Goal: Download file/media

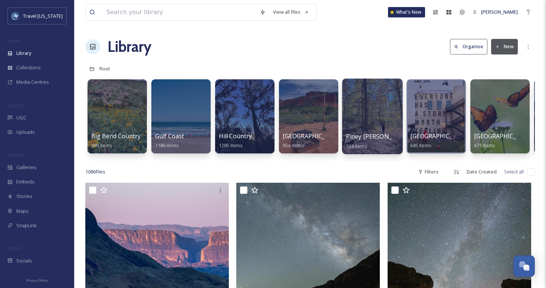
click at [361, 117] on div at bounding box center [372, 117] width 60 height 76
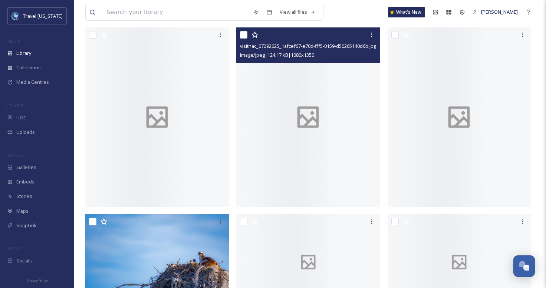
scroll to position [81, 0]
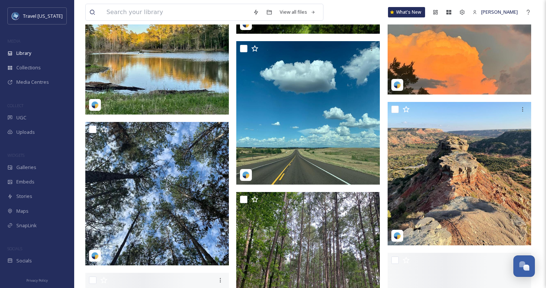
scroll to position [1092, 0]
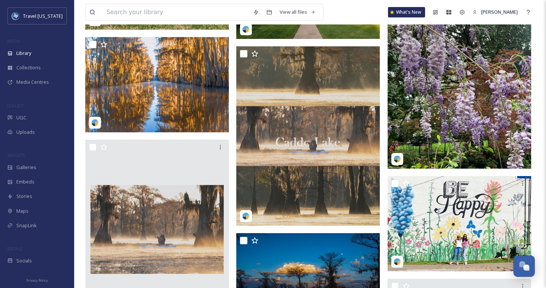
scroll to position [4425, 0]
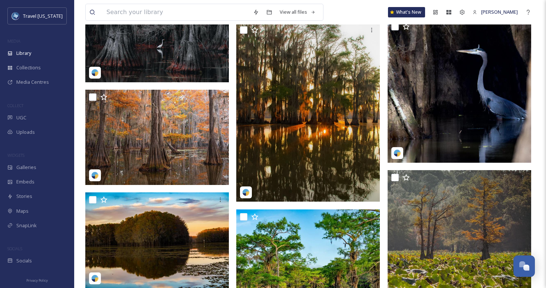
scroll to position [11267, 0]
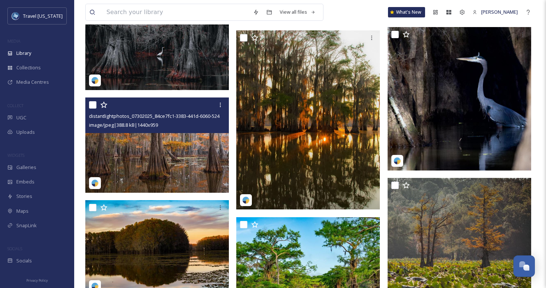
click at [165, 139] on img at bounding box center [157, 146] width 144 height 96
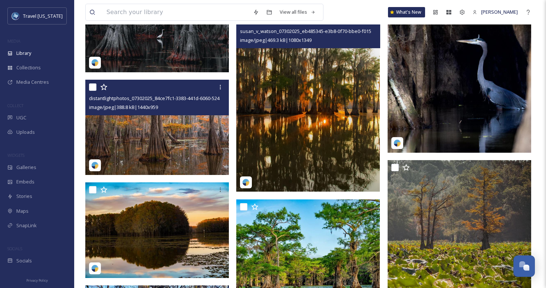
scroll to position [11286, 0]
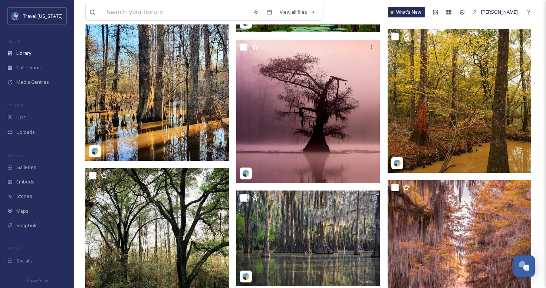
scroll to position [11848, 0]
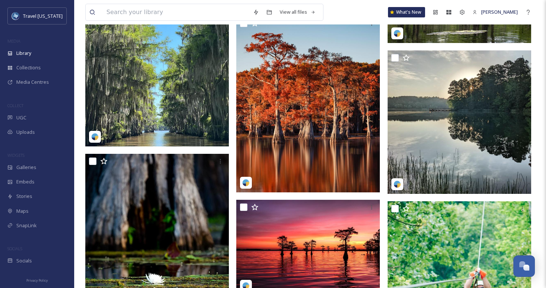
scroll to position [12070, 0]
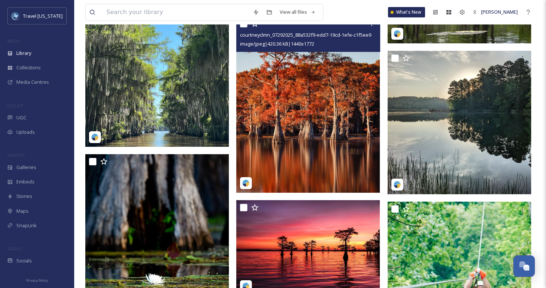
click at [310, 109] on img at bounding box center [308, 104] width 144 height 177
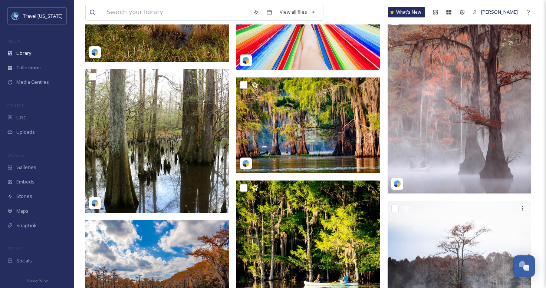
scroll to position [12913, 0]
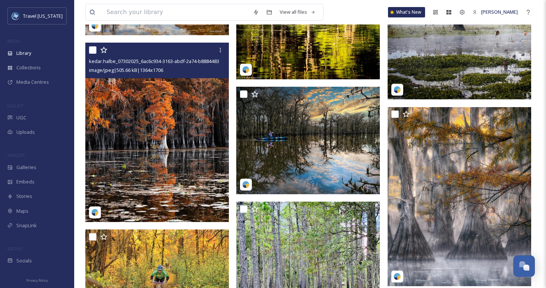
click at [183, 133] on img at bounding box center [157, 133] width 144 height 180
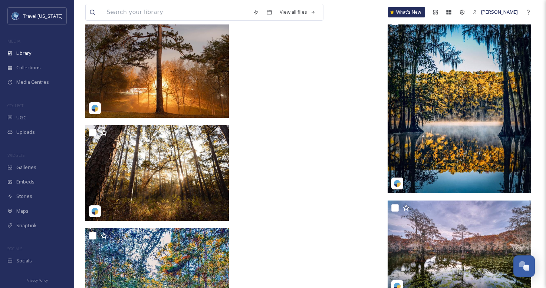
scroll to position [15463, 0]
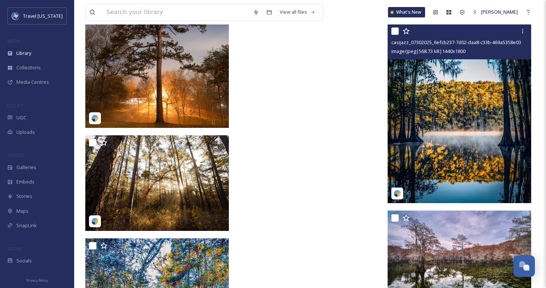
click at [492, 117] on img at bounding box center [460, 114] width 144 height 180
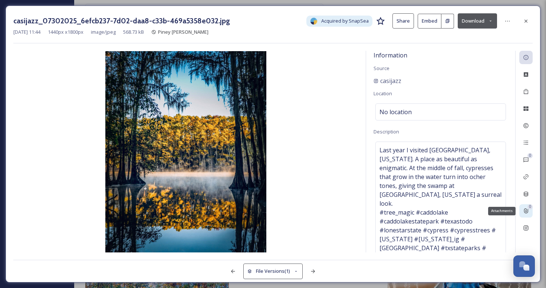
click at [528, 214] on icon at bounding box center [526, 211] width 6 height 6
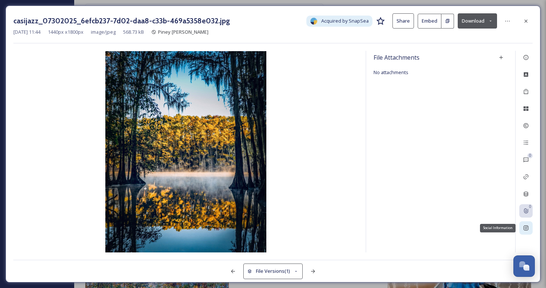
click at [526, 226] on icon at bounding box center [526, 228] width 6 height 6
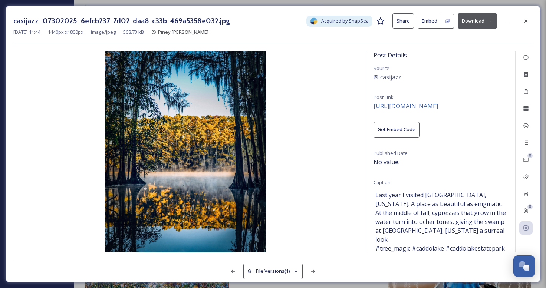
click at [438, 104] on span "[URL][DOMAIN_NAME]" at bounding box center [406, 106] width 65 height 8
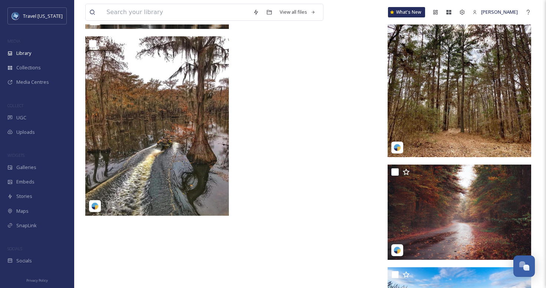
scroll to position [15989, 0]
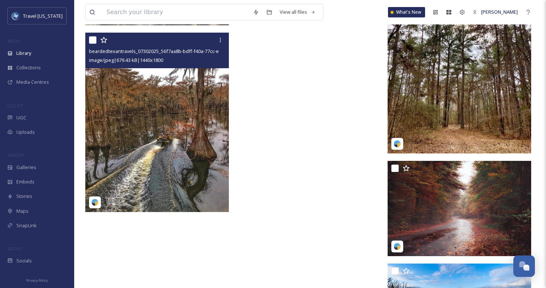
click at [157, 120] on img at bounding box center [157, 123] width 144 height 180
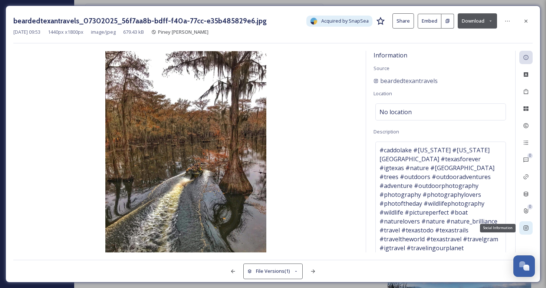
click at [528, 232] on div "Social Information" at bounding box center [525, 228] width 13 height 13
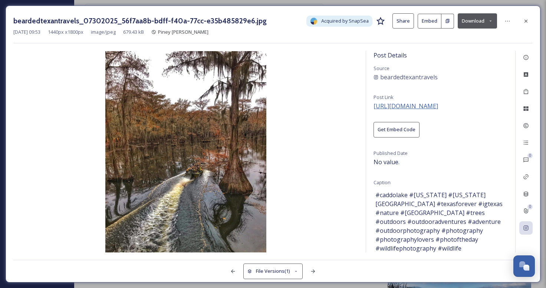
click at [405, 108] on span "[URL][DOMAIN_NAME]" at bounding box center [406, 106] width 65 height 8
click at [527, 24] on div at bounding box center [525, 20] width 13 height 13
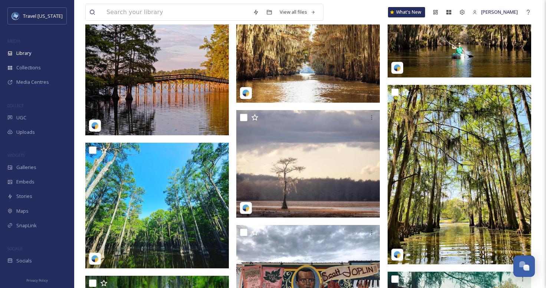
scroll to position [14914, 0]
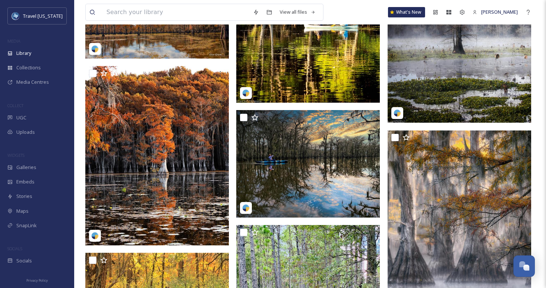
scroll to position [12885, 0]
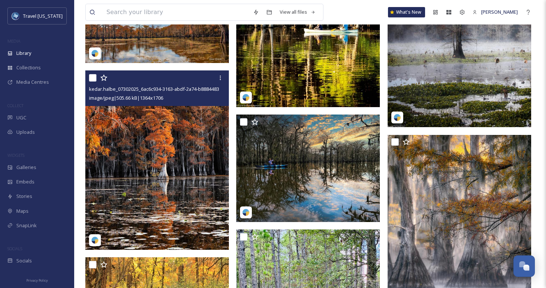
click at [187, 115] on img at bounding box center [157, 160] width 144 height 180
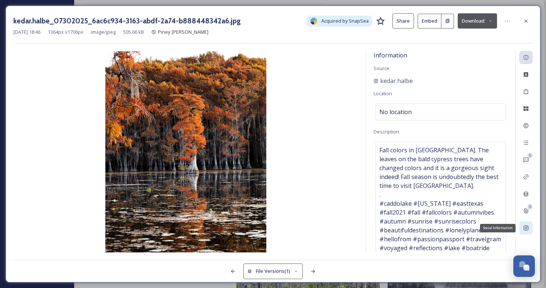
click at [523, 222] on div "Social Information" at bounding box center [525, 228] width 13 height 13
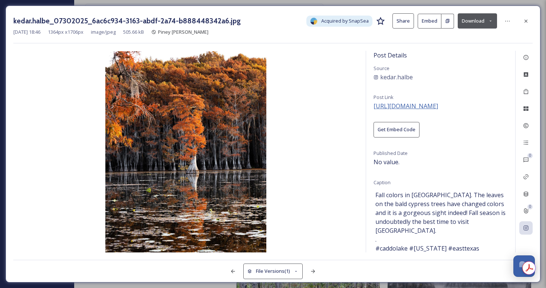
click at [438, 105] on span "[URL][DOMAIN_NAME]" at bounding box center [406, 106] width 65 height 8
click at [527, 25] on div at bounding box center [525, 20] width 13 height 13
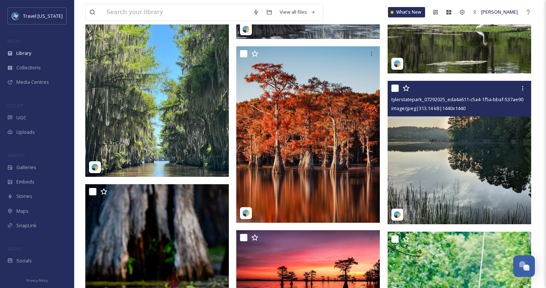
scroll to position [12030, 0]
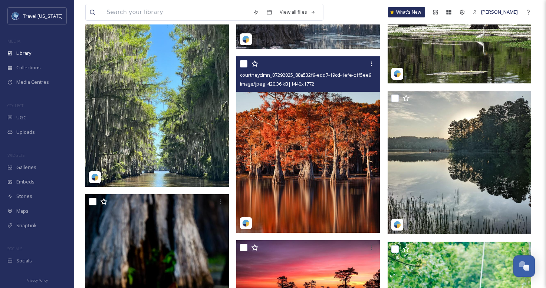
click at [325, 138] on img at bounding box center [308, 144] width 144 height 177
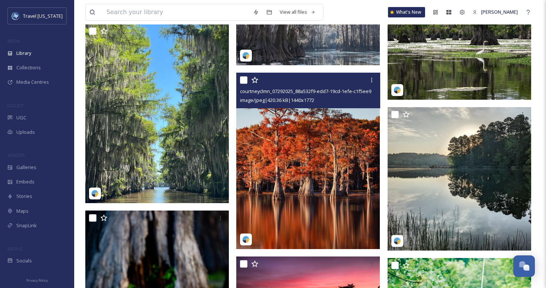
scroll to position [12012, 0]
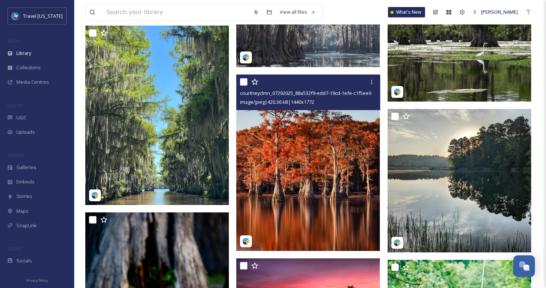
click at [325, 138] on img at bounding box center [308, 163] width 144 height 177
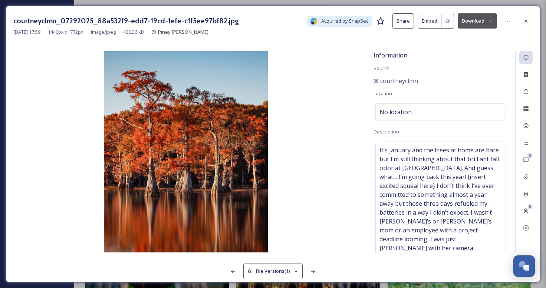
click at [473, 22] on button "Download" at bounding box center [477, 20] width 39 height 15
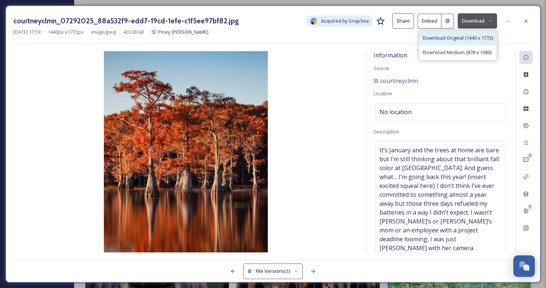
click at [465, 36] on span "Download Original (1440 x 1772)" at bounding box center [458, 38] width 70 height 7
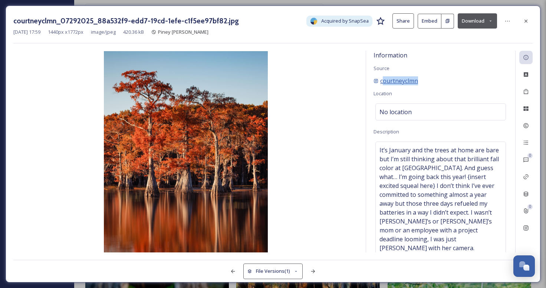
drag, startPoint x: 422, startPoint y: 86, endPoint x: 382, endPoint y: 78, distance: 41.3
click at [382, 78] on div "Information Source courtneyclmn Location No location Description It’s January a…" at bounding box center [440, 152] width 149 height 202
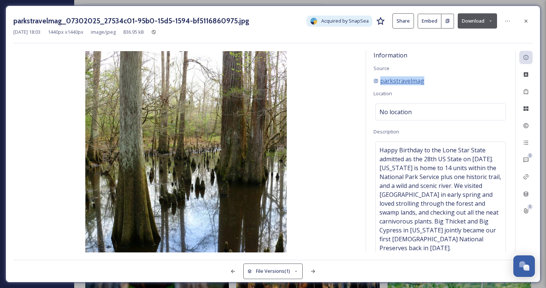
copy div "courtneyclmn"
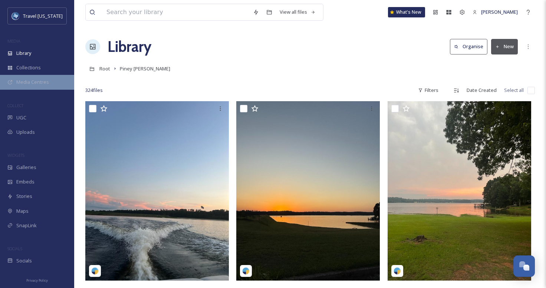
click at [41, 80] on span "Media Centres" at bounding box center [32, 82] width 33 height 7
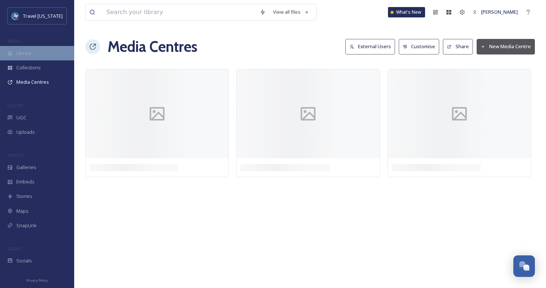
click at [28, 55] on span "Library" at bounding box center [23, 53] width 15 height 7
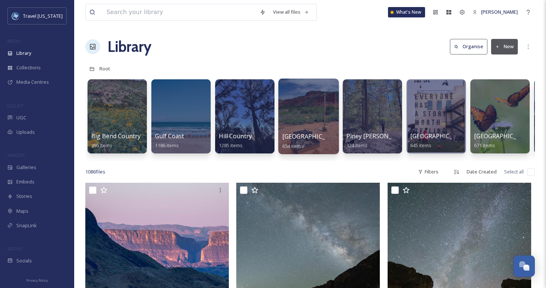
click at [313, 132] on div at bounding box center [308, 117] width 60 height 76
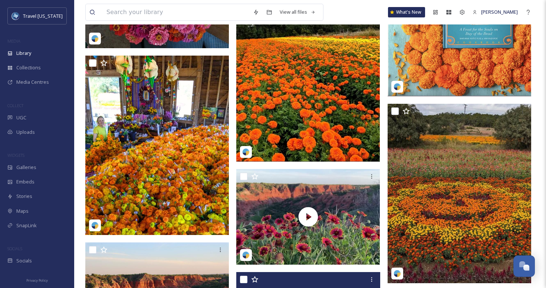
scroll to position [2756, 0]
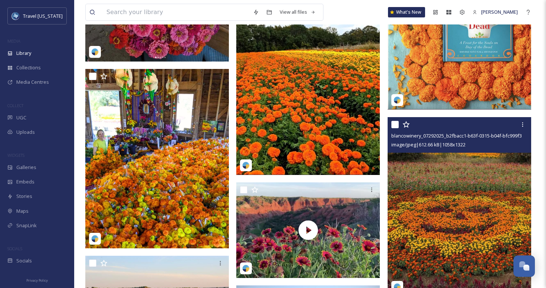
click at [434, 191] on img at bounding box center [460, 207] width 144 height 180
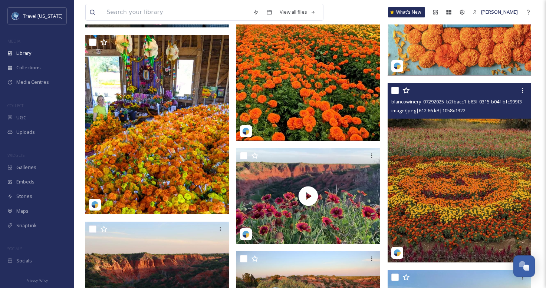
scroll to position [2803, 0]
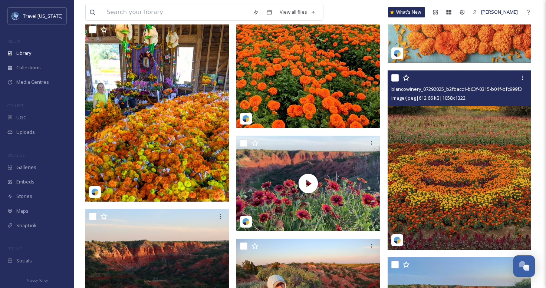
click at [336, 46] on img at bounding box center [308, 39] width 144 height 180
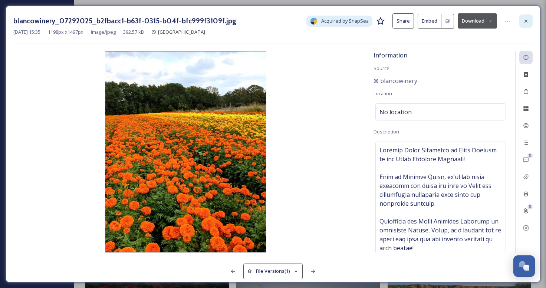
click at [524, 21] on icon at bounding box center [526, 21] width 6 height 6
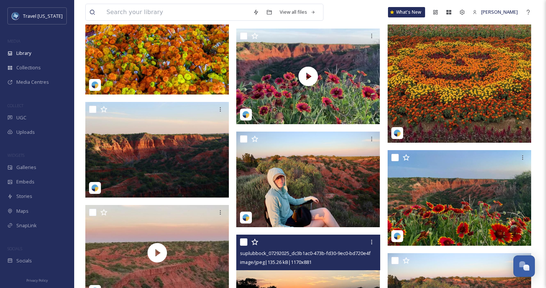
scroll to position [2940, 0]
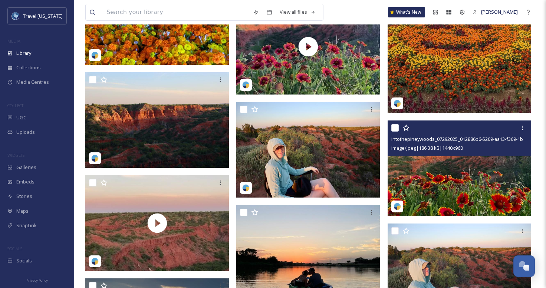
click at [477, 193] on img at bounding box center [460, 169] width 144 height 96
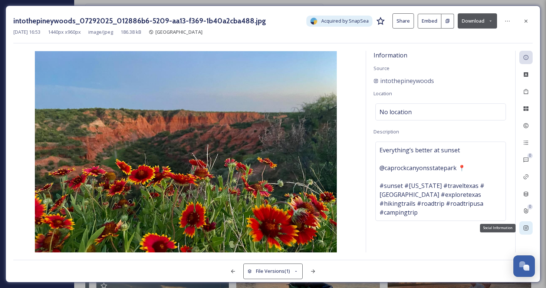
click at [530, 224] on div "Social Information" at bounding box center [525, 228] width 13 height 13
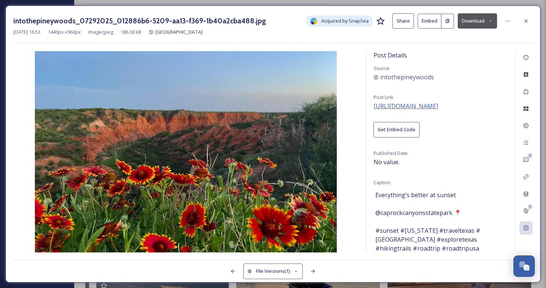
click at [432, 106] on span "[URL][DOMAIN_NAME]" at bounding box center [406, 106] width 65 height 8
click at [525, 20] on icon at bounding box center [526, 21] width 6 height 6
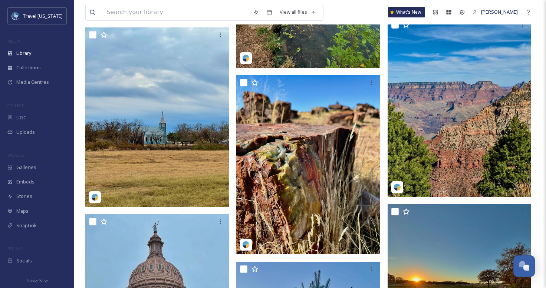
scroll to position [10081, 0]
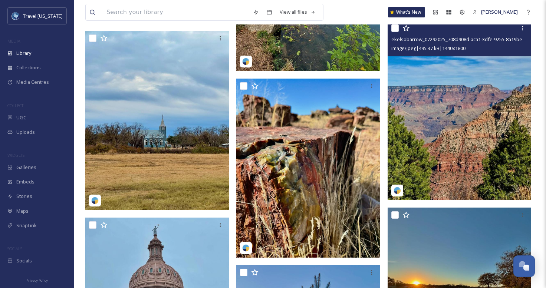
click at [441, 131] on img at bounding box center [460, 111] width 144 height 180
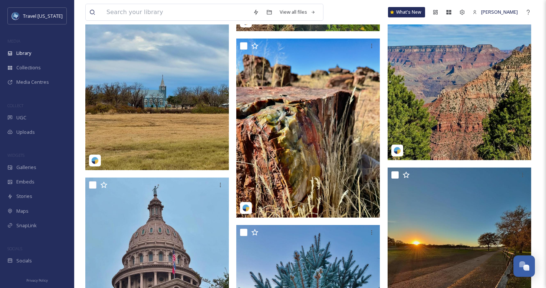
scroll to position [10166, 0]
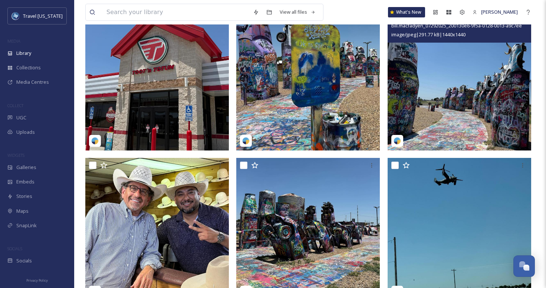
scroll to position [0, 0]
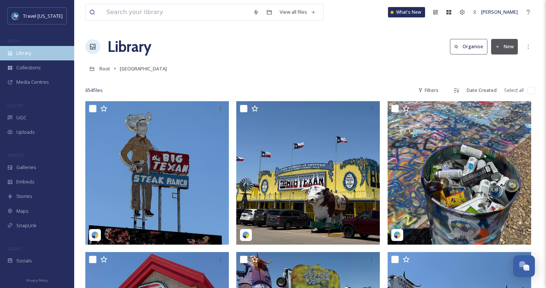
click at [25, 52] on span "Library" at bounding box center [23, 53] width 15 height 7
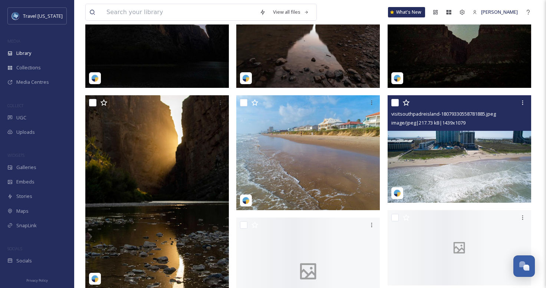
scroll to position [813, 0]
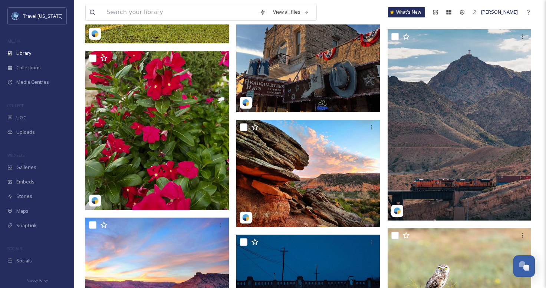
scroll to position [1710, 0]
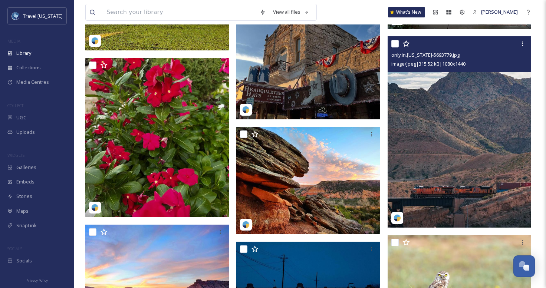
click at [419, 144] on img at bounding box center [460, 131] width 144 height 191
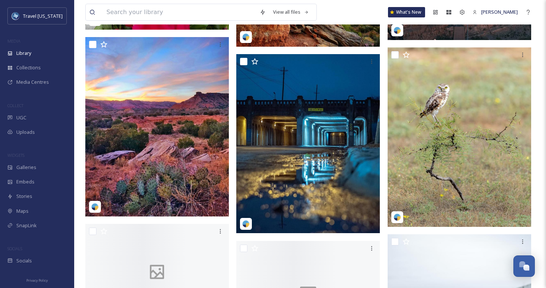
scroll to position [1991, 0]
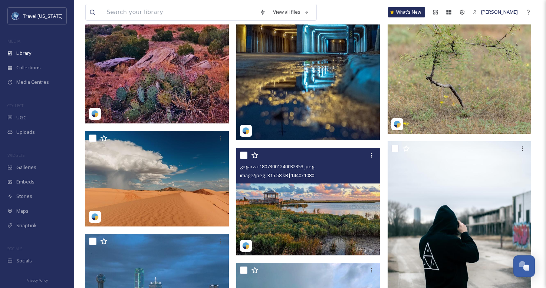
click at [292, 185] on img at bounding box center [308, 202] width 144 height 108
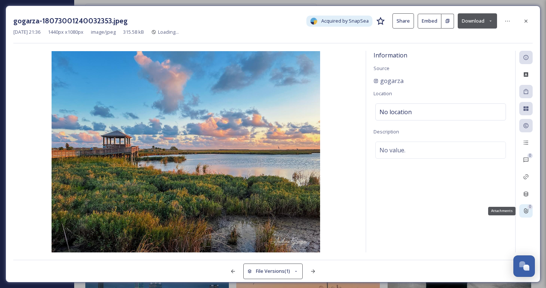
click at [532, 208] on div "0" at bounding box center [530, 206] width 5 height 5
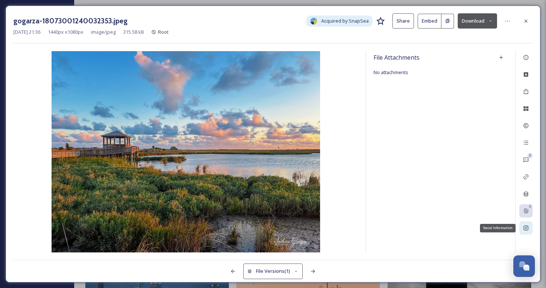
click at [525, 231] on div "Social Information" at bounding box center [525, 228] width 13 height 13
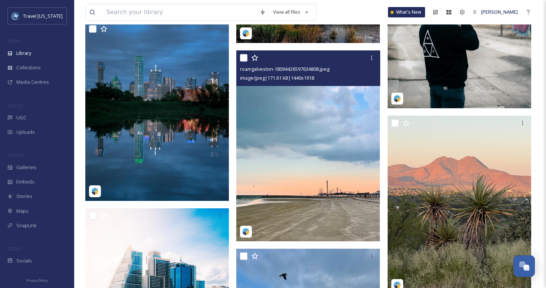
scroll to position [2208, 0]
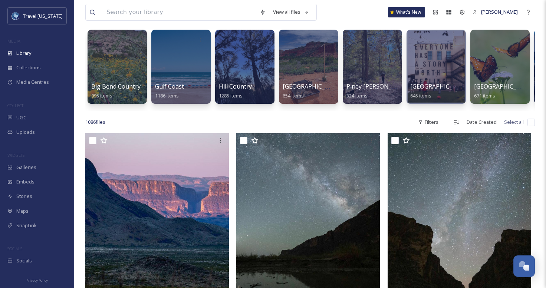
scroll to position [0, 0]
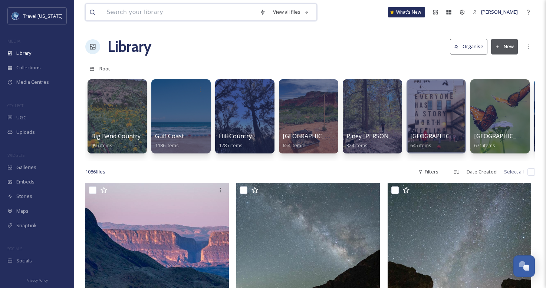
click at [161, 12] on input at bounding box center [179, 12] width 153 height 16
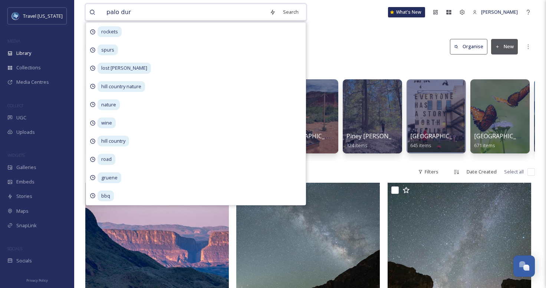
type input "palo duro"
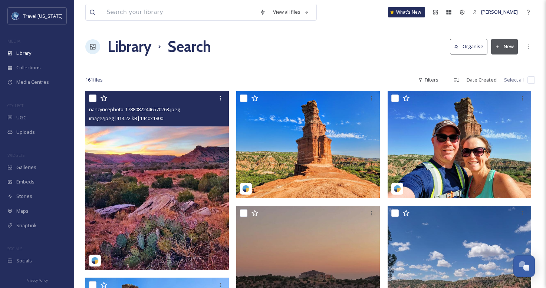
click at [143, 165] on img at bounding box center [157, 181] width 144 height 180
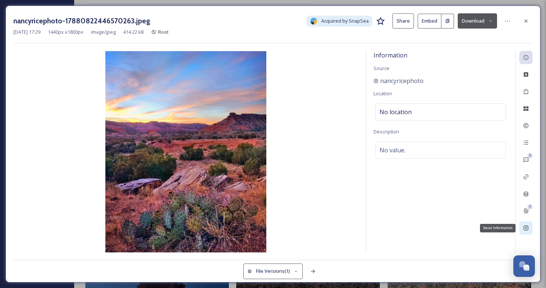
click at [528, 226] on icon at bounding box center [526, 228] width 5 height 5
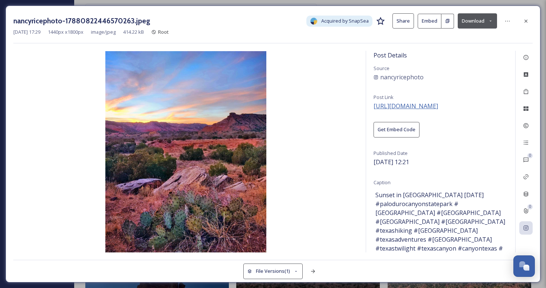
click at [422, 104] on span "[URL][DOMAIN_NAME]" at bounding box center [406, 106] width 65 height 8
click at [459, 22] on button "Download" at bounding box center [477, 20] width 39 height 15
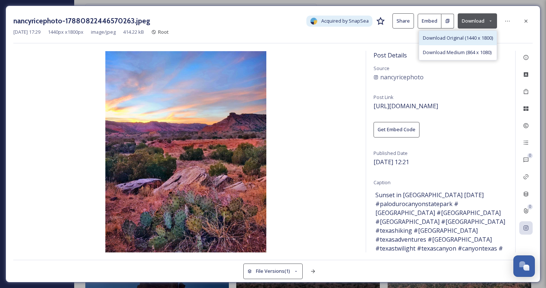
click at [457, 36] on span "Download Original (1440 x 1800)" at bounding box center [458, 38] width 70 height 7
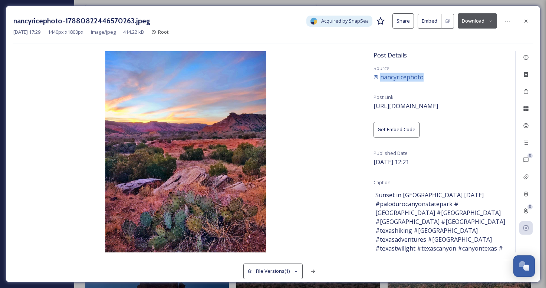
drag, startPoint x: 427, startPoint y: 87, endPoint x: 381, endPoint y: 78, distance: 47.3
click at [381, 78] on div "Post Details Source nancyricephoto Post Link [URL][DOMAIN_NAME] Get Embed Code …" at bounding box center [440, 152] width 149 height 202
copy span "nancyricephoto"
